Goal: Transaction & Acquisition: Book appointment/travel/reservation

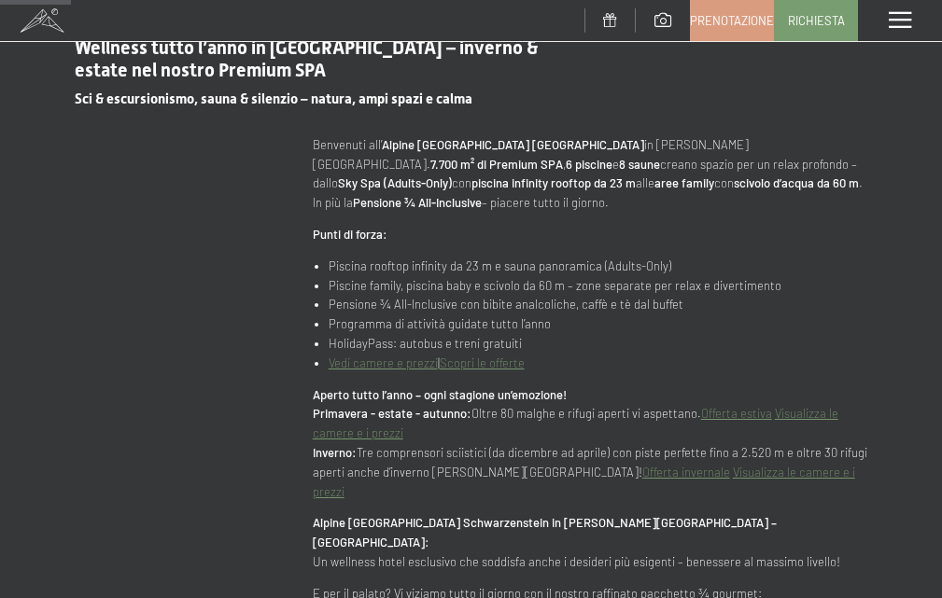
scroll to position [840, 0]
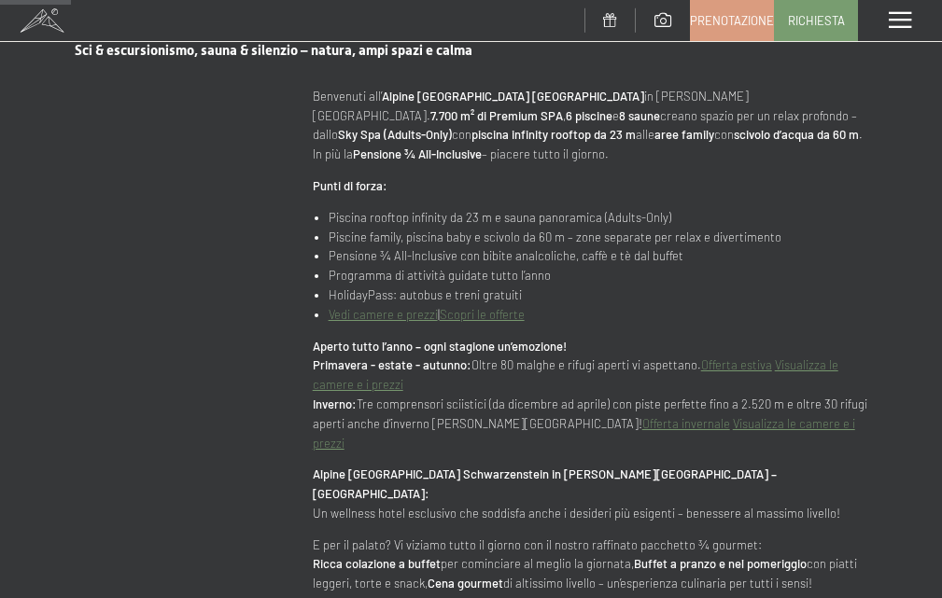
click at [379, 387] on link "Visualizza le camere e i prezzi" at bounding box center [575, 374] width 525 height 35
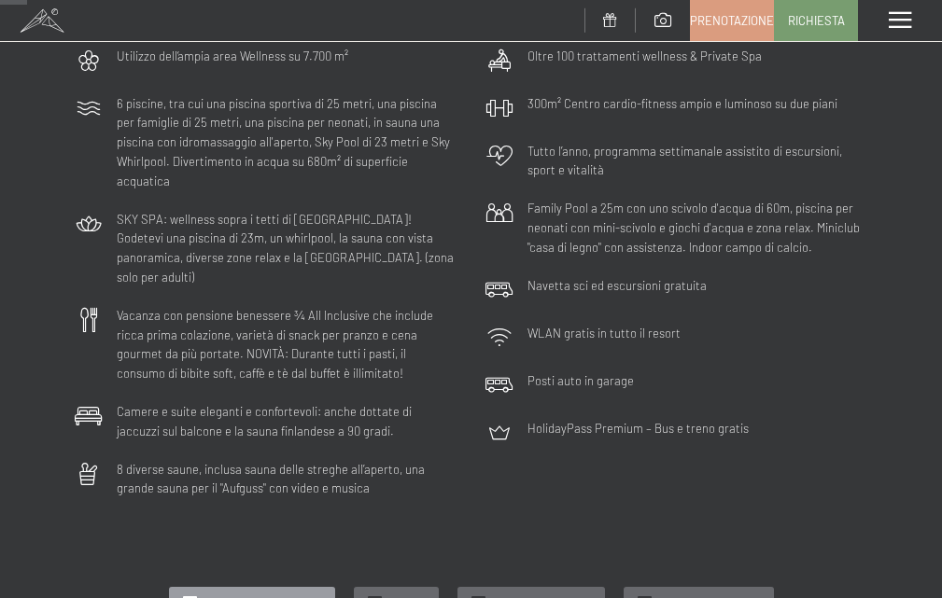
scroll to position [280, 0]
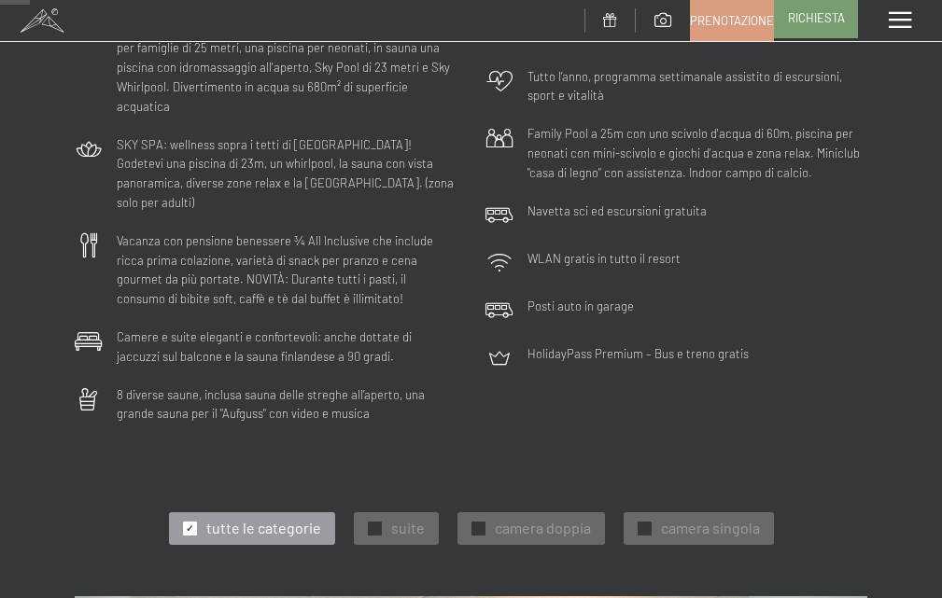
click at [809, 19] on span "Richiesta" at bounding box center [816, 17] width 57 height 17
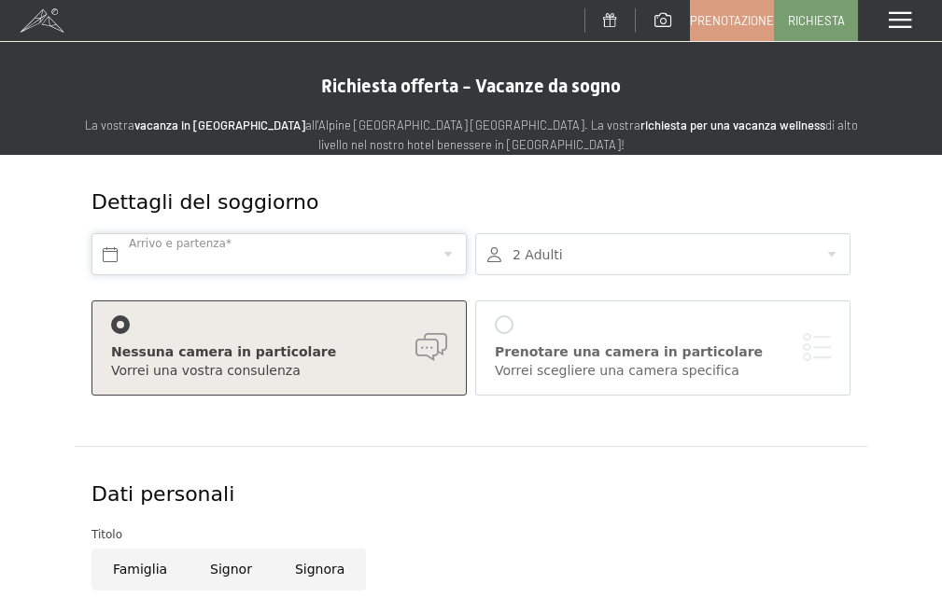
click at [213, 253] on input "text" at bounding box center [278, 254] width 375 height 42
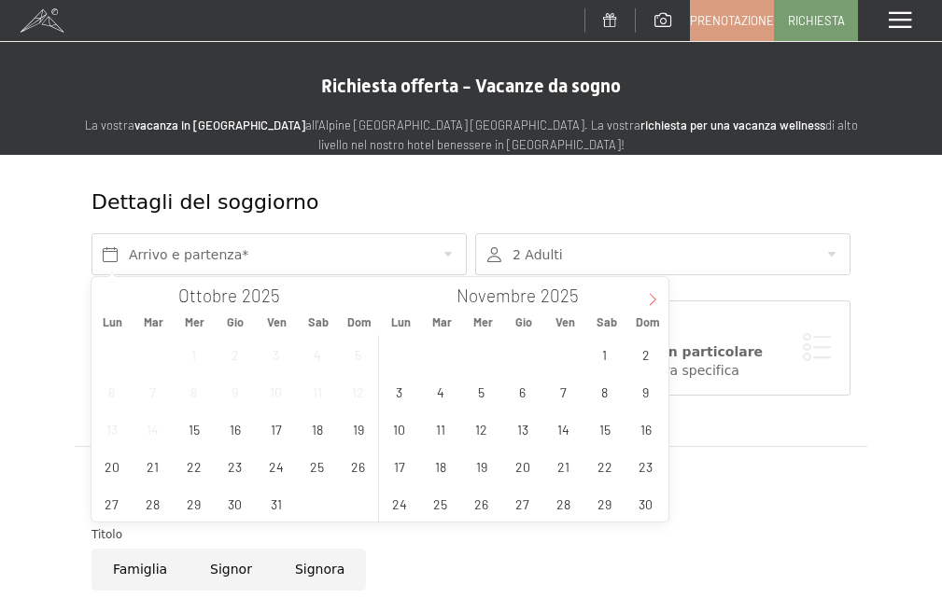
click at [647, 302] on icon at bounding box center [652, 299] width 13 height 13
type input "2026"
click at [651, 426] on span "18" at bounding box center [645, 429] width 36 height 36
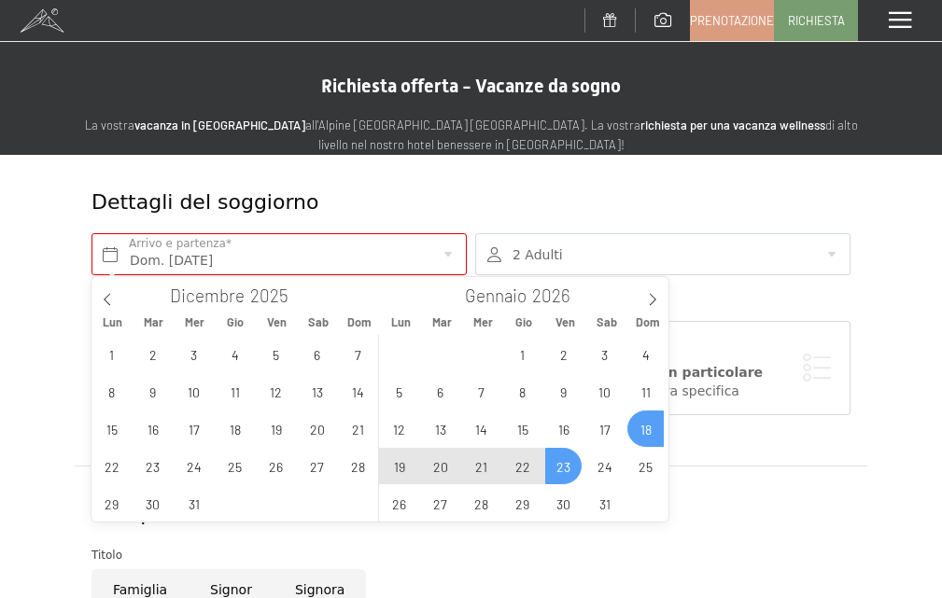
click at [567, 472] on span "23" at bounding box center [563, 466] width 36 height 36
type input "Dom. 18/01/2026 - Ven. 23/01/2026"
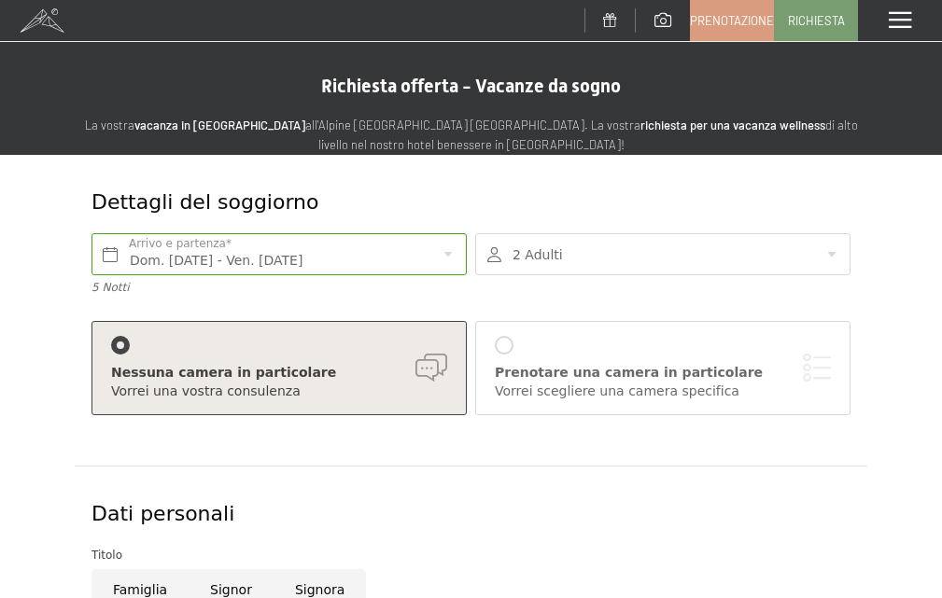
click at [826, 258] on div at bounding box center [662, 254] width 375 height 42
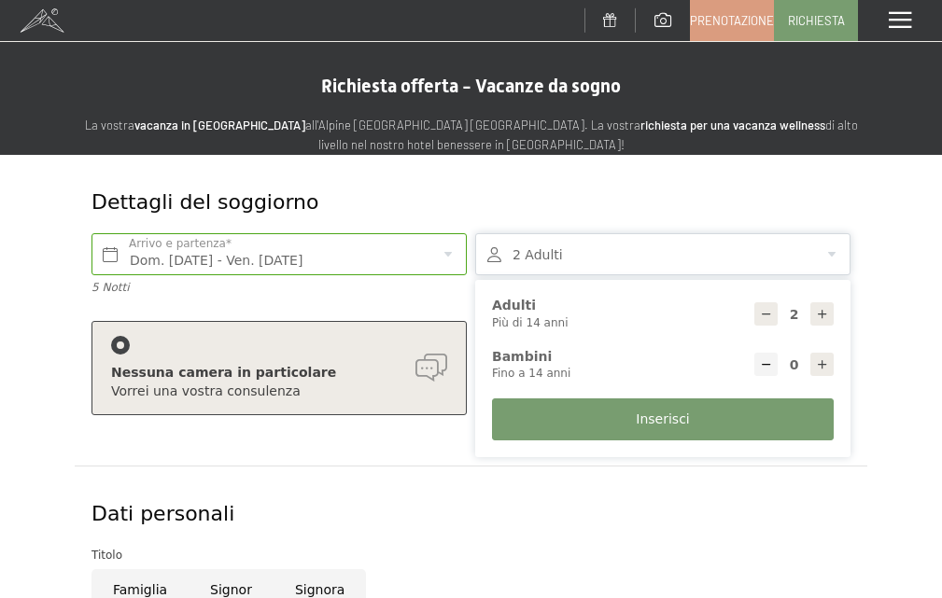
click at [818, 359] on icon at bounding box center [822, 364] width 13 height 13
type input "1"
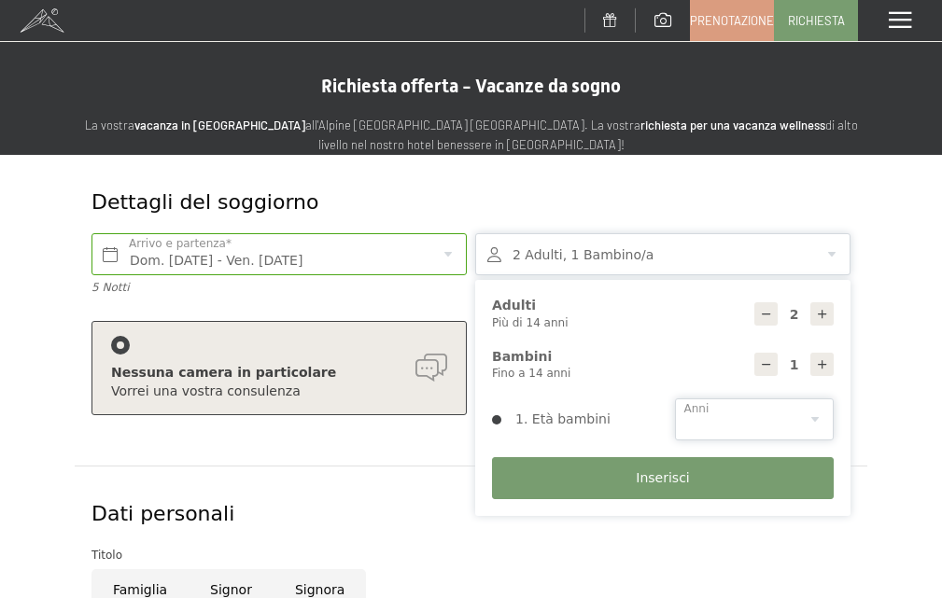
click at [810, 419] on select "0 1 2 3 4 5 6 7 8 9 10 11 12 13 14" at bounding box center [755, 419] width 160 height 42
select select "13"
click at [675, 398] on select "0 1 2 3 4 5 6 7 8 9 10 11 12 13 14" at bounding box center [755, 419] width 160 height 42
click at [663, 470] on span "Inserisci" at bounding box center [661, 478] width 53 height 19
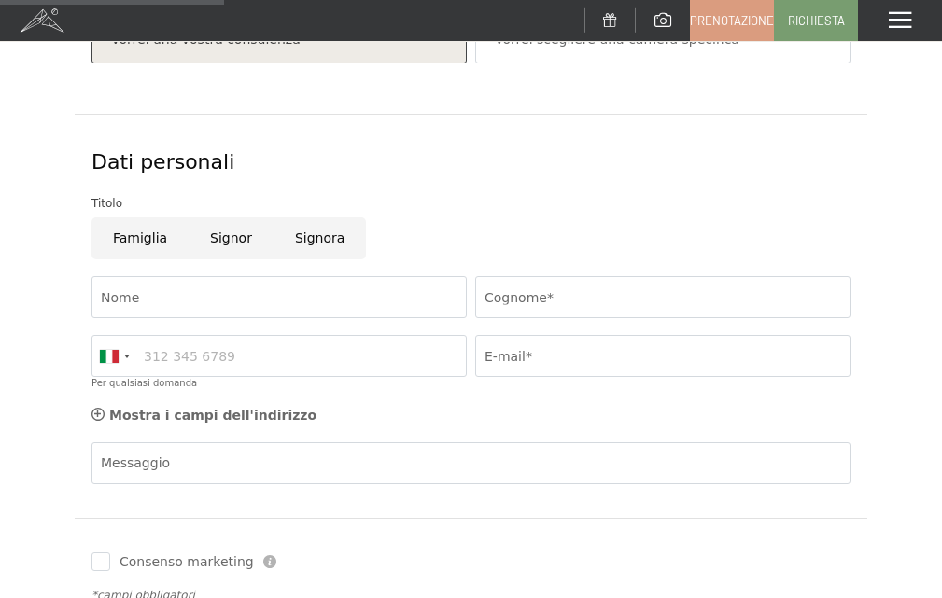
scroll to position [373, 0]
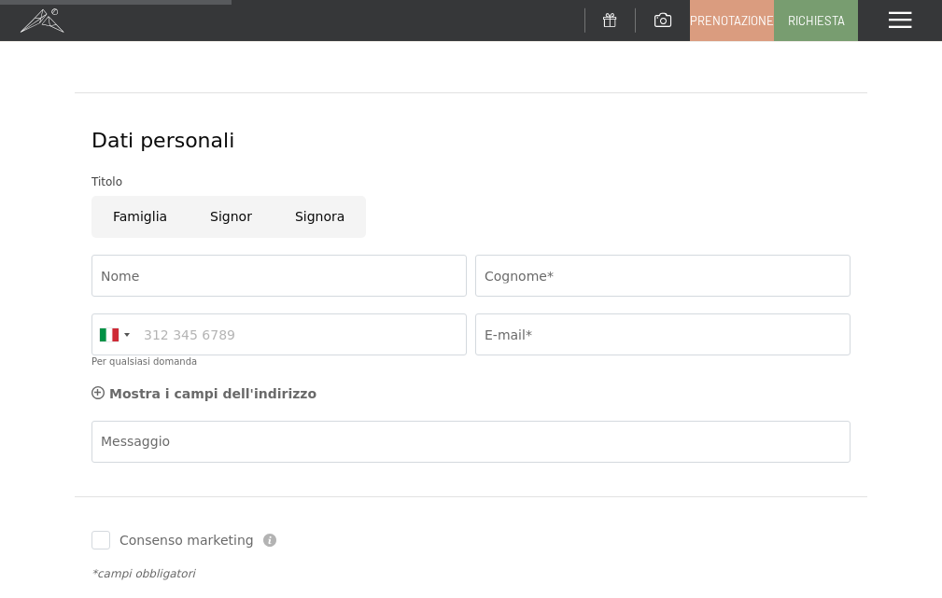
click at [122, 219] on input "Famiglia" at bounding box center [139, 217] width 97 height 42
click at [146, 222] on input "Famiglia" at bounding box center [139, 217] width 97 height 42
radio input "true"
click at [152, 271] on input "Nome" at bounding box center [278, 276] width 375 height 42
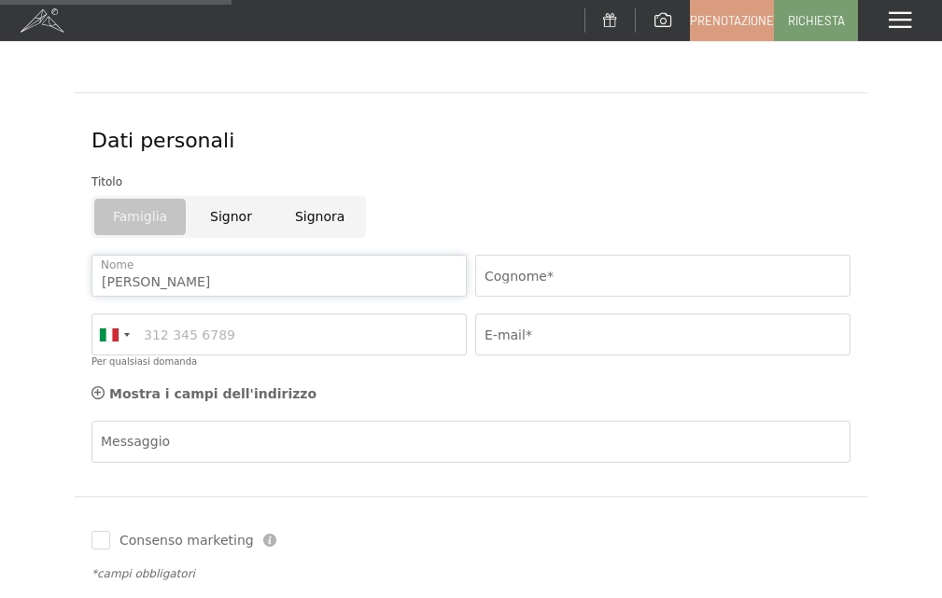
type input "roberto"
type input "de rinaldis"
click at [218, 331] on input "Per qualsiasi domanda" at bounding box center [278, 335] width 375 height 42
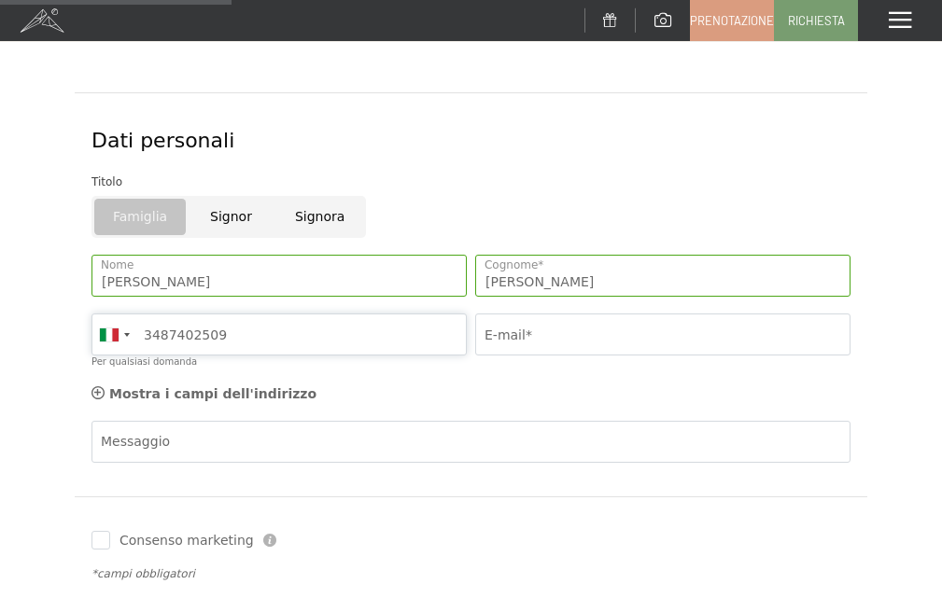
type input "3487402509"
click at [546, 328] on input "E-mail*" at bounding box center [662, 335] width 375 height 42
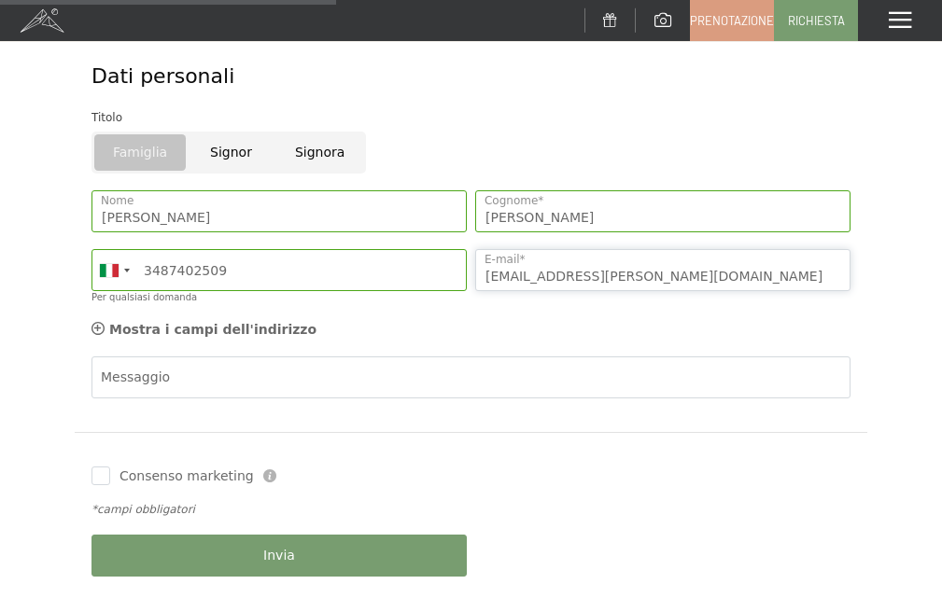
scroll to position [560, 0]
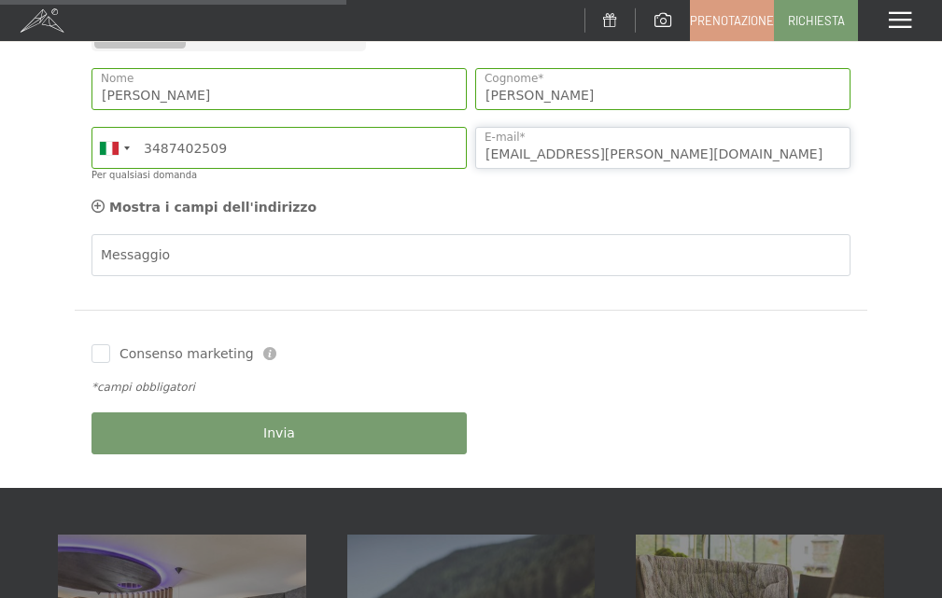
type input "robertoderinaldis@virgilio.it"
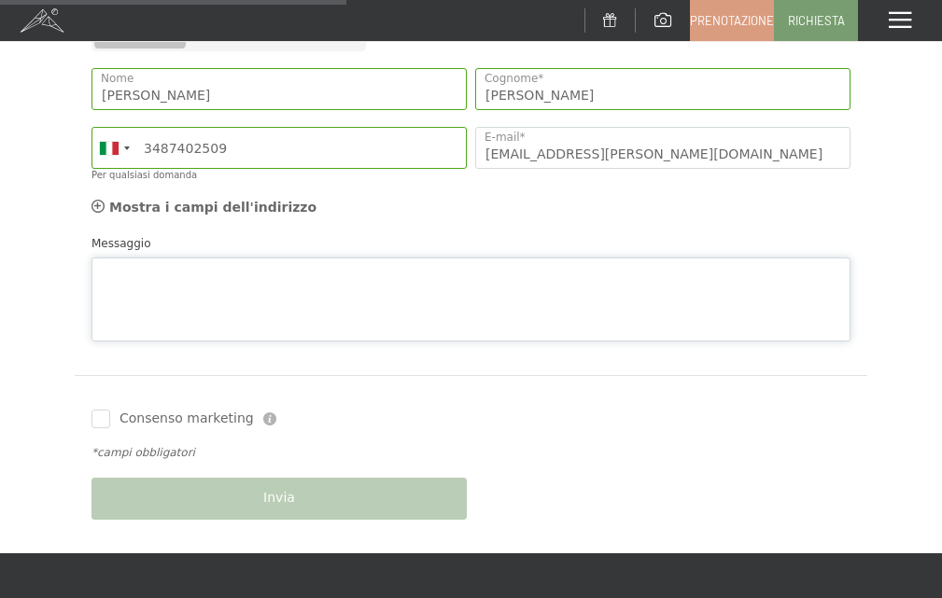
click at [187, 258] on textarea "Messaggio" at bounding box center [470, 300] width 759 height 84
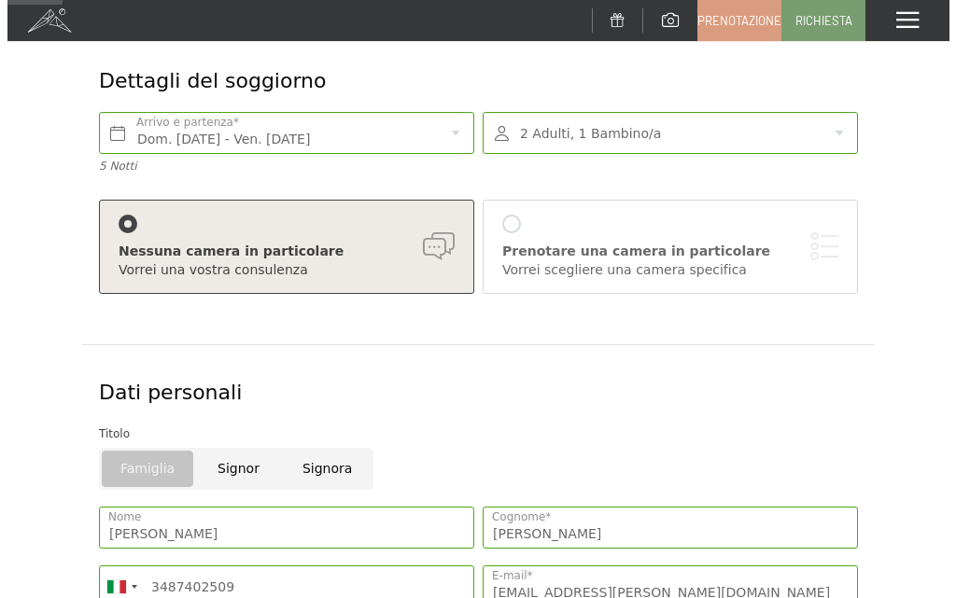
scroll to position [93, 0]
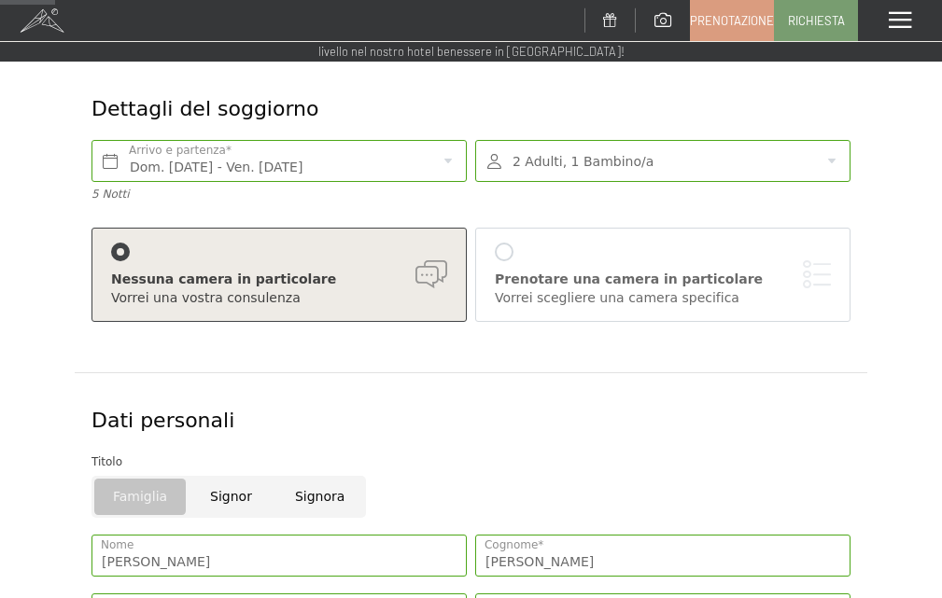
click at [504, 254] on div at bounding box center [504, 252] width 19 height 19
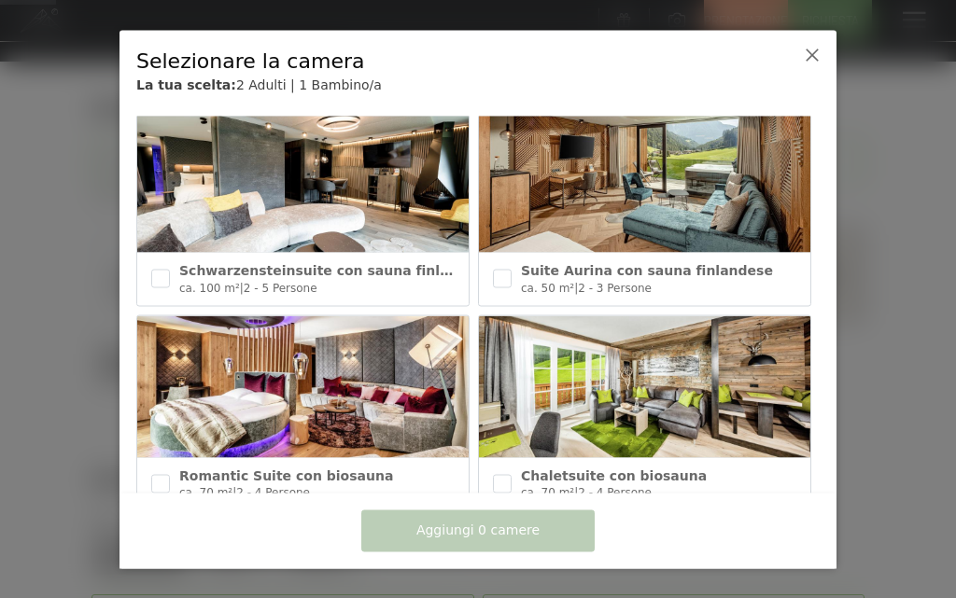
scroll to position [0, 0]
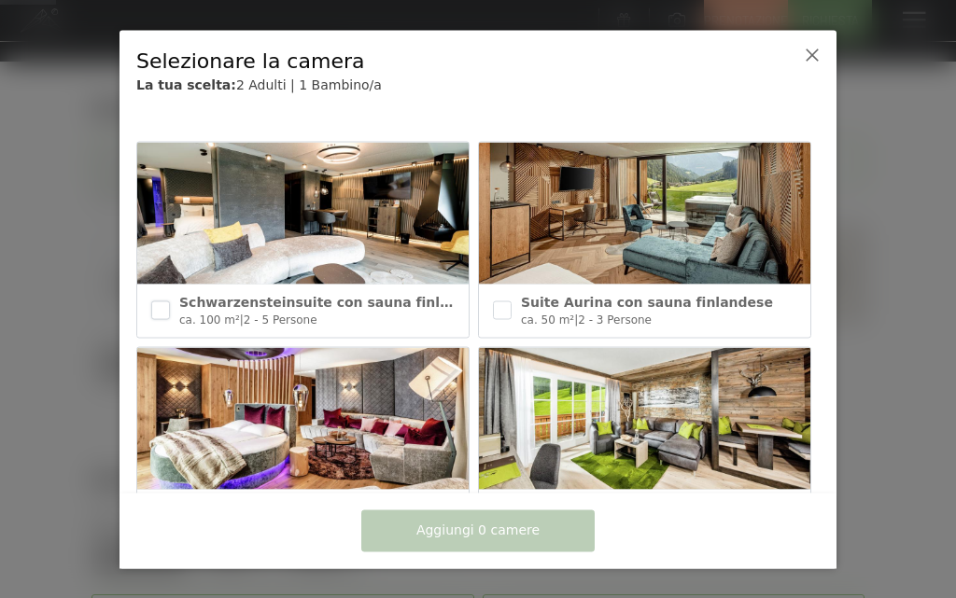
click at [163, 309] on input "checkbox" at bounding box center [160, 310] width 19 height 19
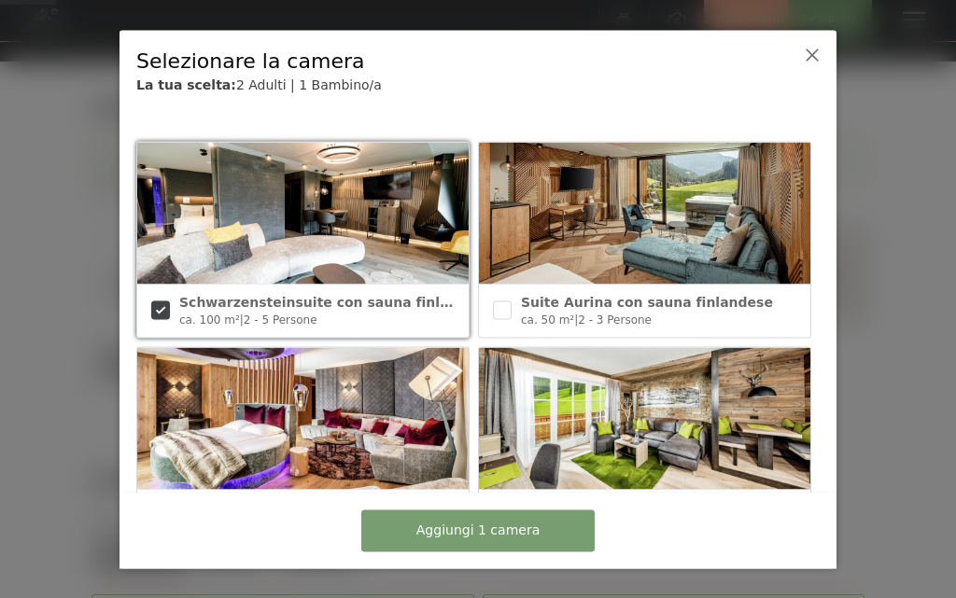
click at [157, 310] on input "checkbox" at bounding box center [160, 310] width 19 height 19
checkbox input "false"
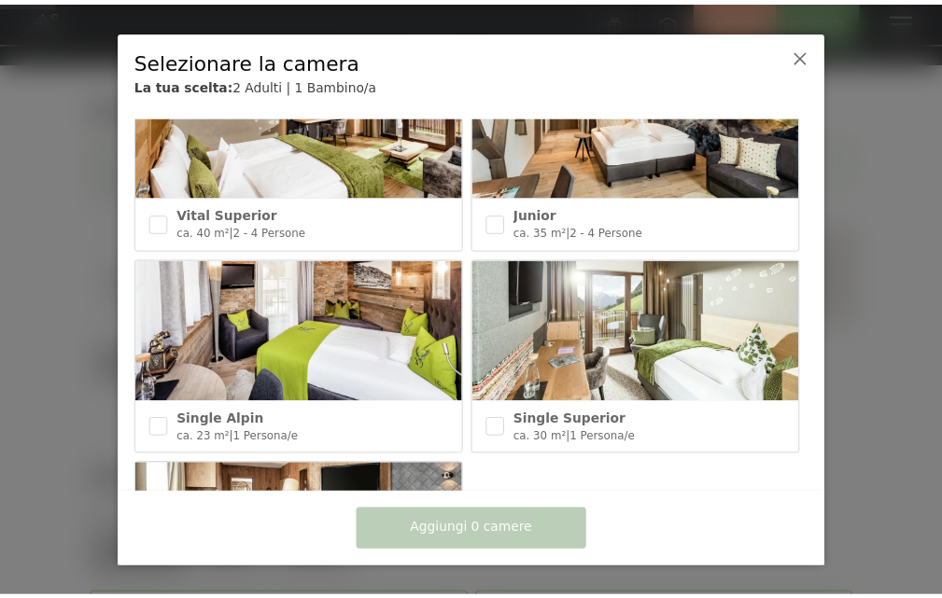
scroll to position [814, 0]
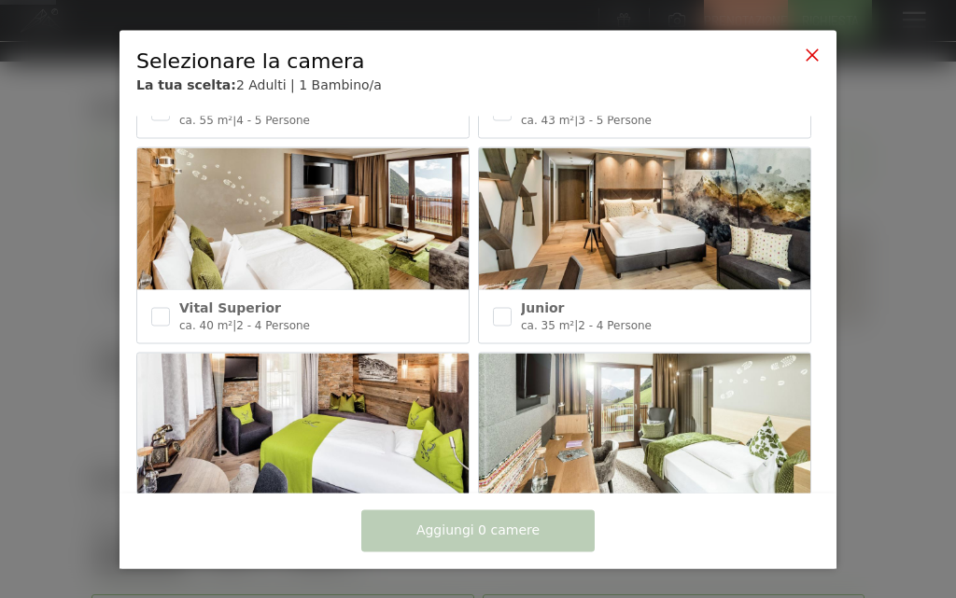
click at [809, 57] on icon at bounding box center [811, 54] width 15 height 15
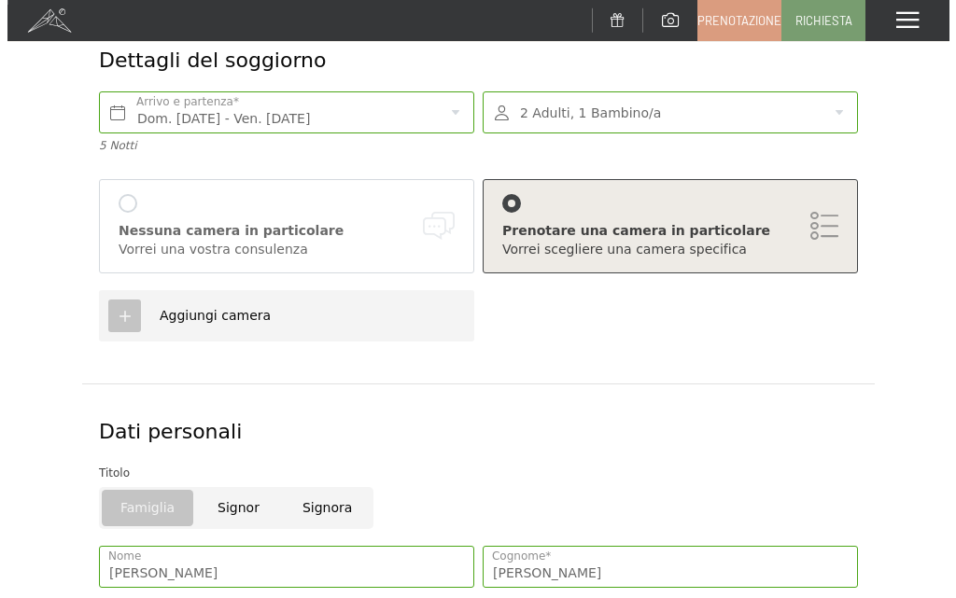
scroll to position [0, 0]
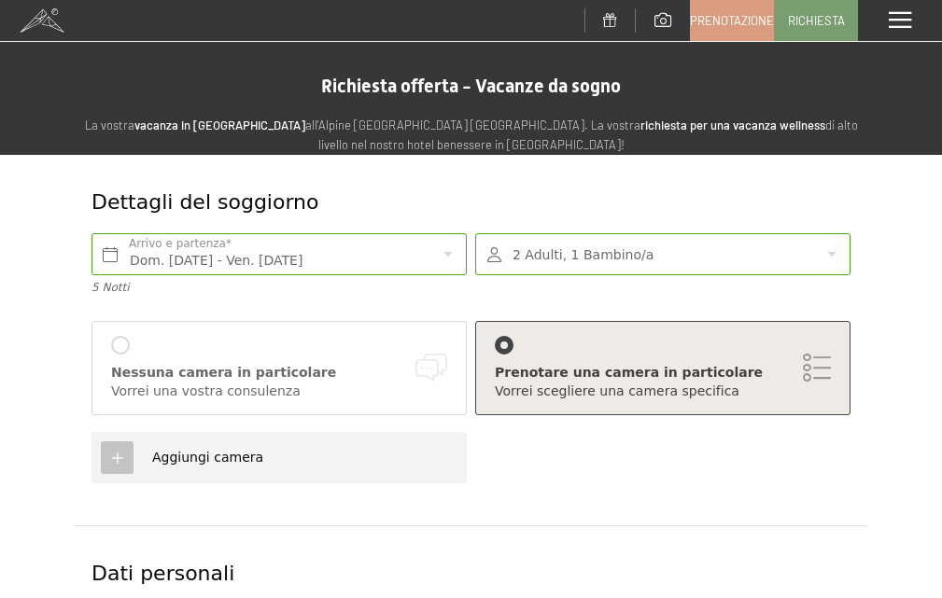
click at [124, 342] on div at bounding box center [120, 345] width 19 height 19
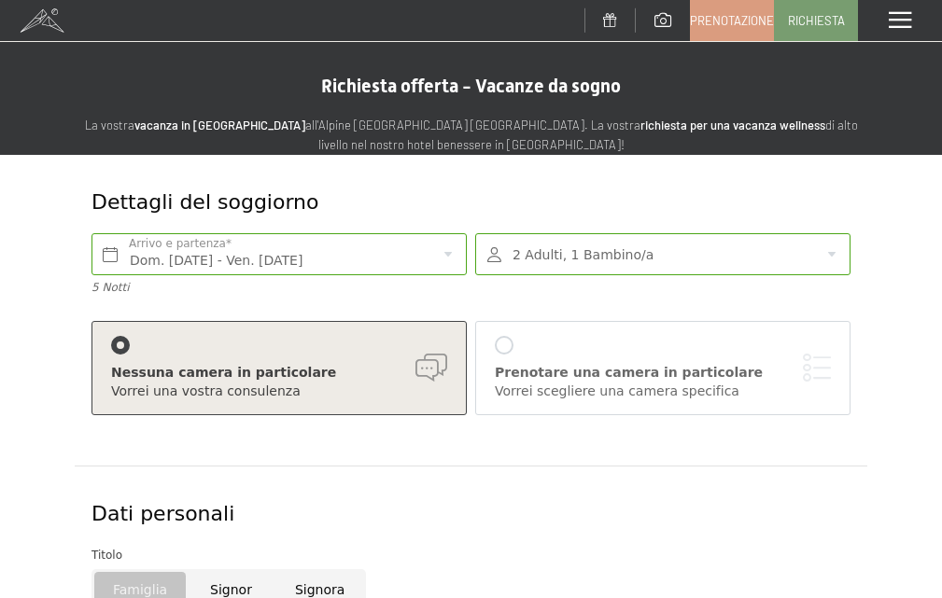
click at [495, 343] on div at bounding box center [504, 345] width 19 height 19
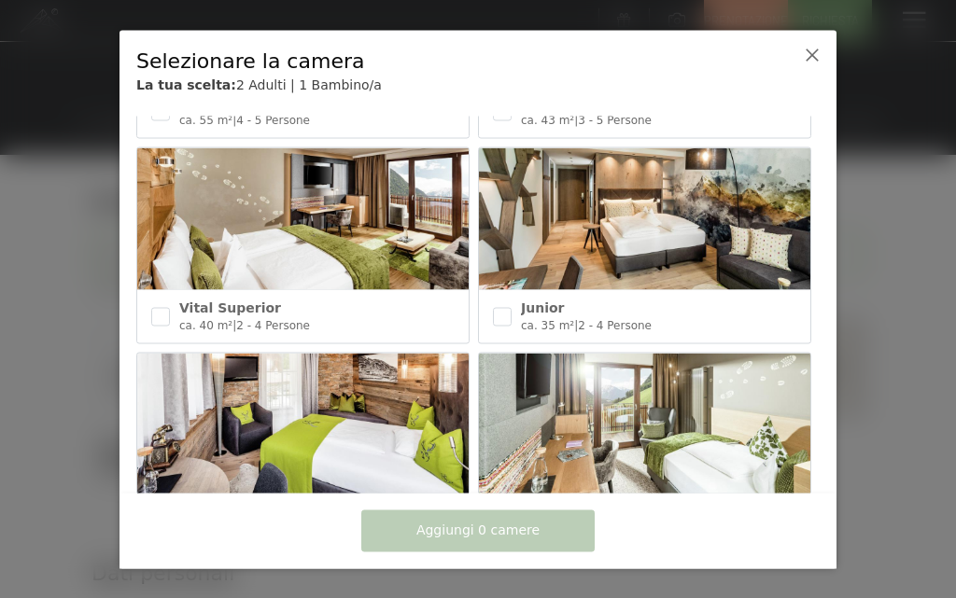
click at [486, 308] on div "Junior ca. 35 m² | 2 - 4 Persone" at bounding box center [644, 316] width 331 height 52
checkbox input "true"
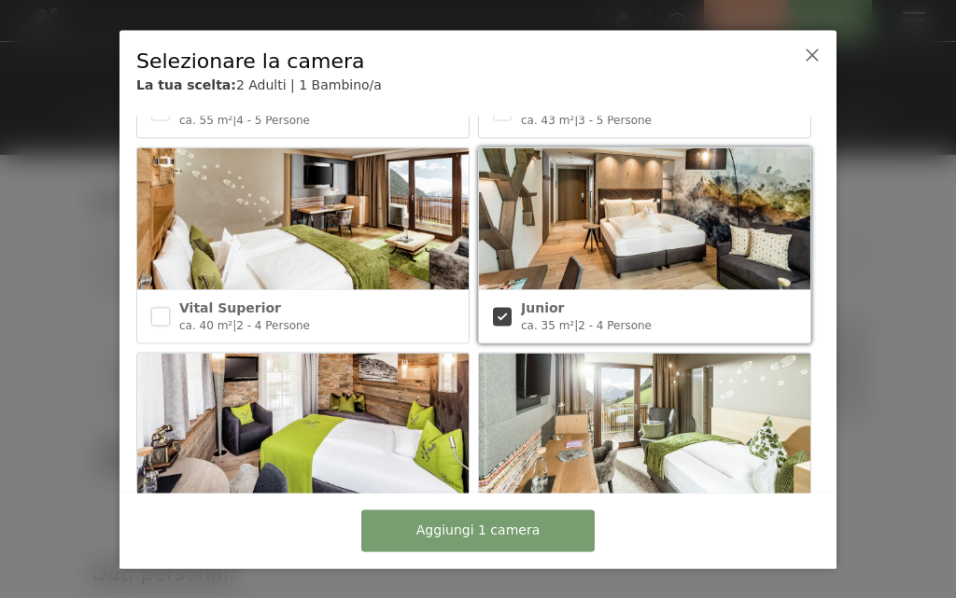
click at [167, 308] on input "checkbox" at bounding box center [160, 316] width 19 height 19
checkbox input "true"
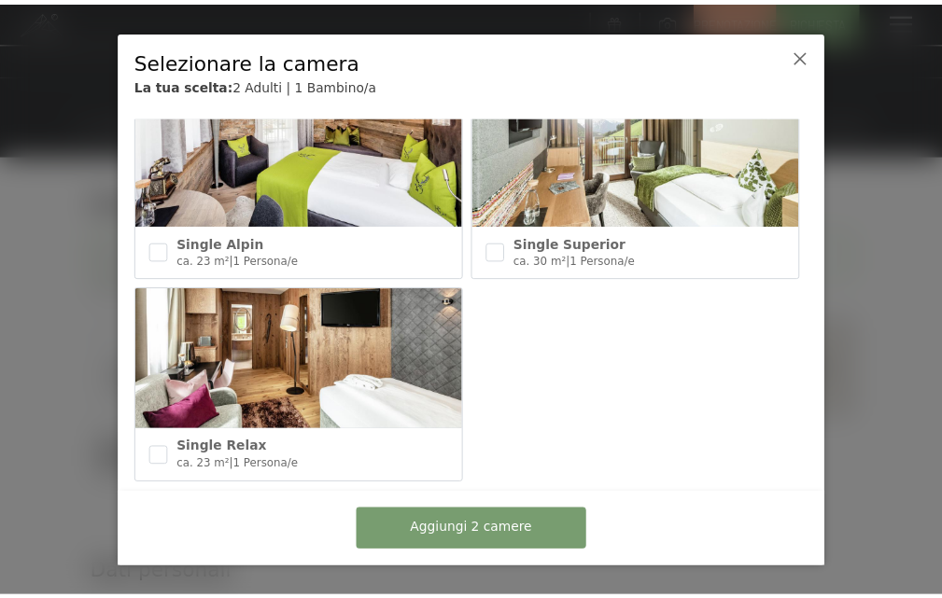
scroll to position [1094, 0]
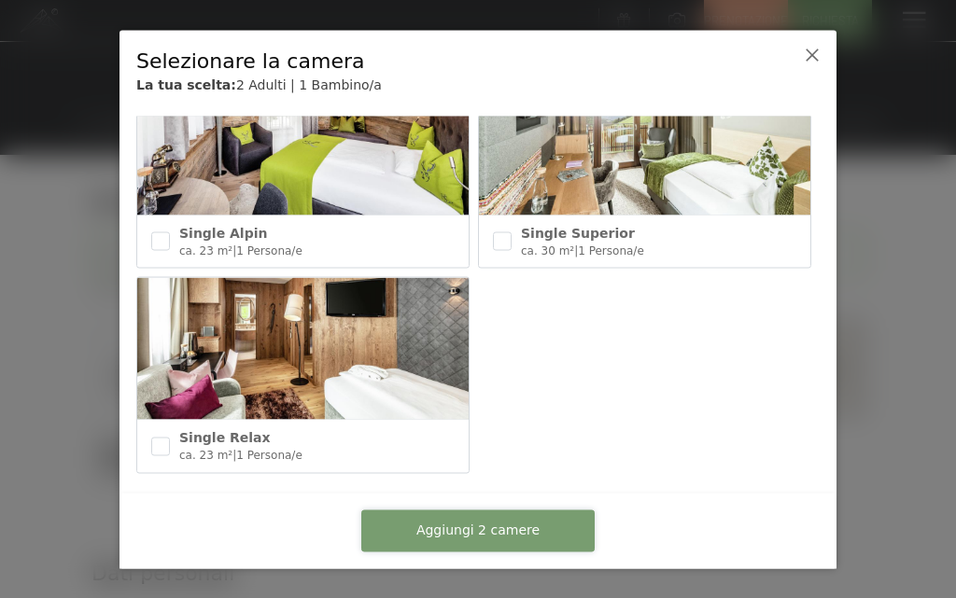
click at [533, 527] on button "Aggiungi 2 camere" at bounding box center [477, 530] width 233 height 42
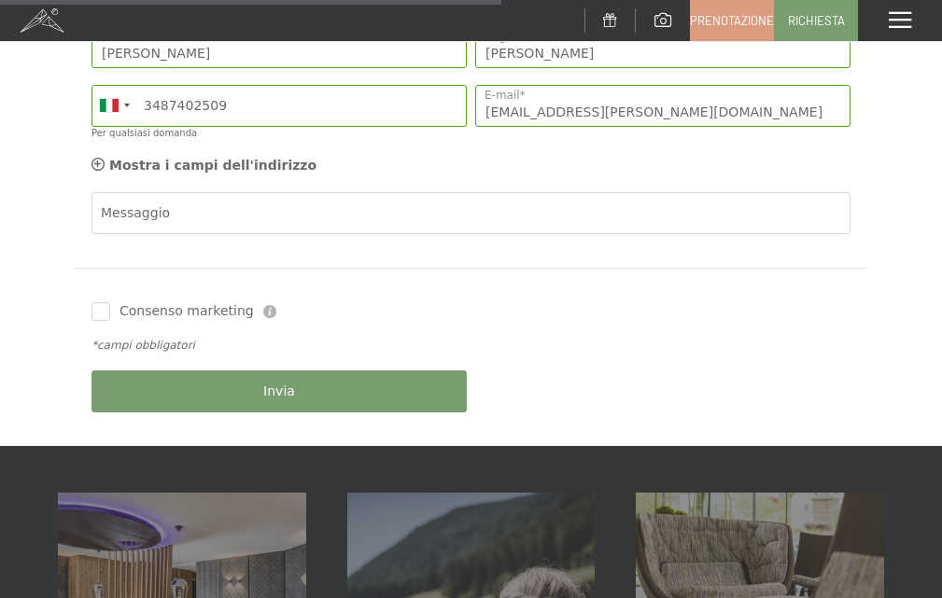
scroll to position [1120, 0]
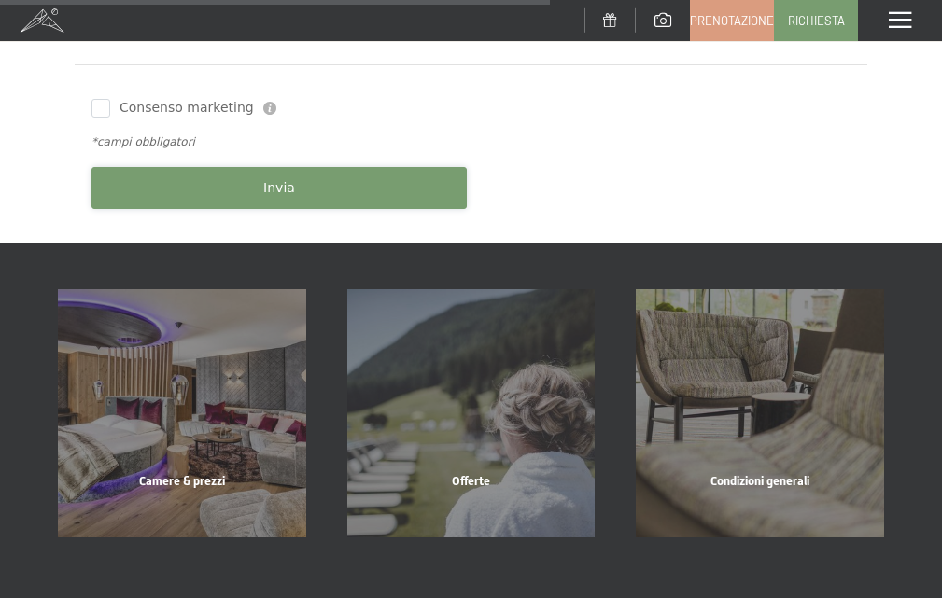
click at [273, 191] on span "Invia" at bounding box center [279, 188] width 32 height 19
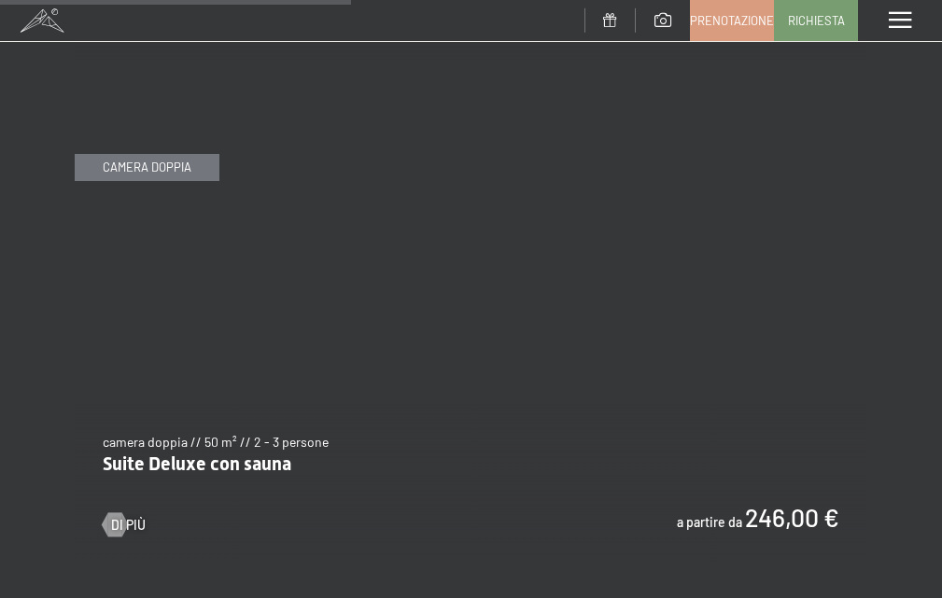
scroll to position [3266, 0]
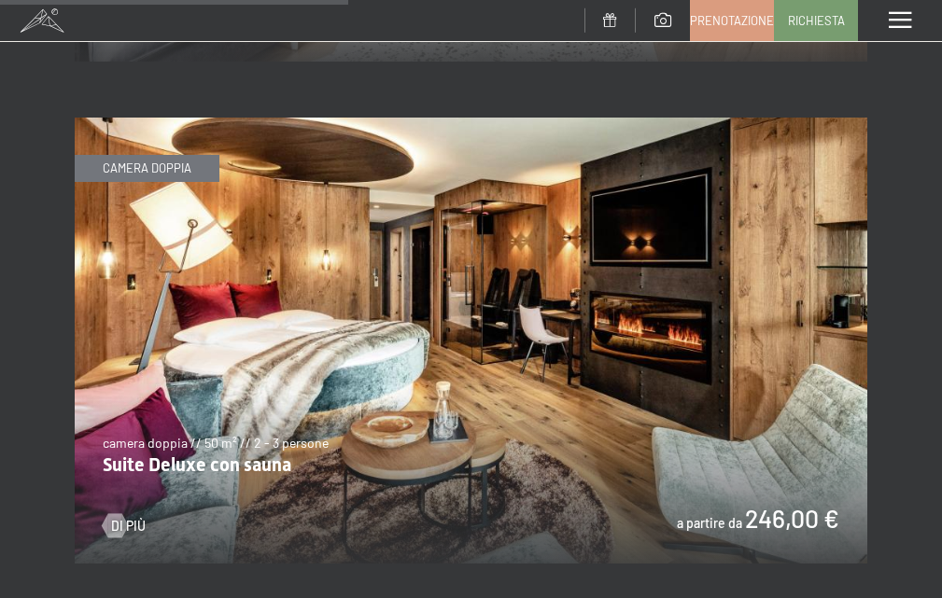
click at [40, 20] on span at bounding box center [42, 20] width 84 height 41
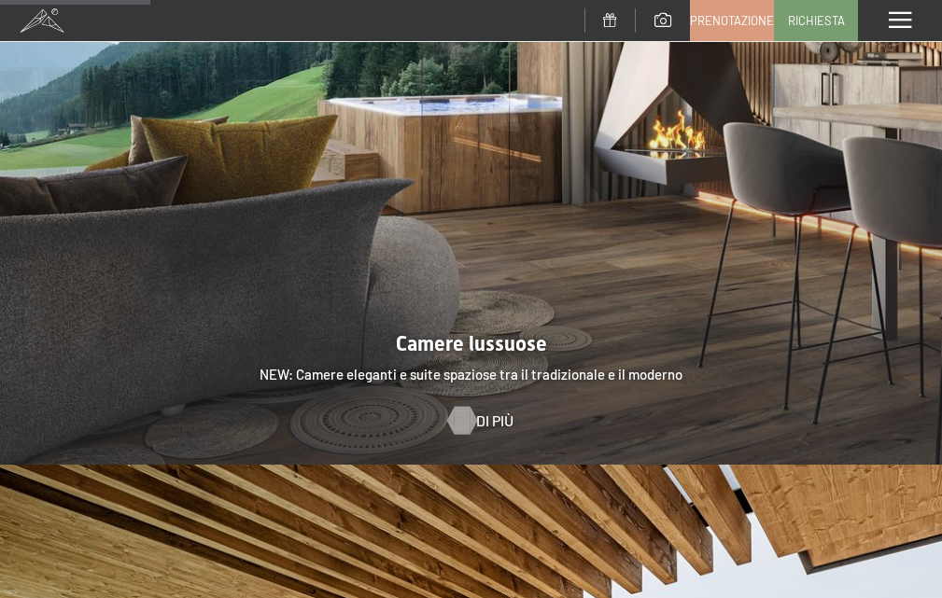
scroll to position [1773, 0]
